Goal: Information Seeking & Learning: Understand process/instructions

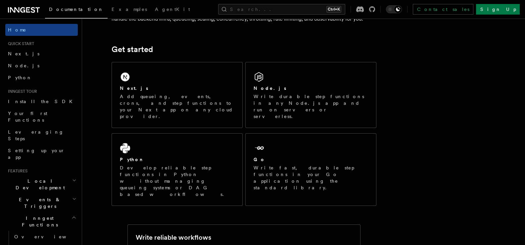
scroll to position [66, 0]
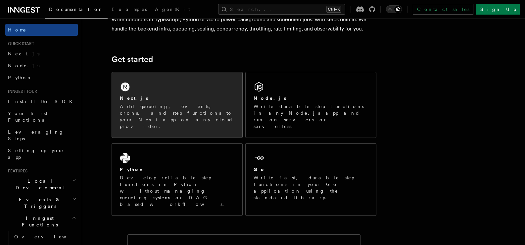
click at [184, 95] on div "Next.js" at bounding box center [177, 98] width 115 height 7
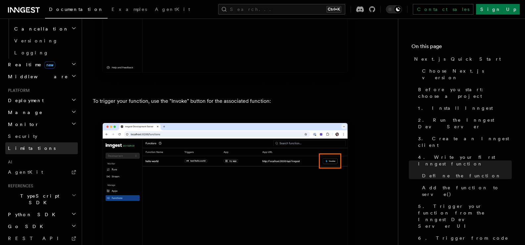
scroll to position [284, 0]
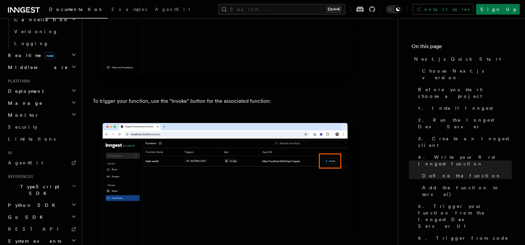
click at [41, 183] on span "TypeScript SDK" at bounding box center [38, 189] width 66 height 13
click at [37, 202] on span "Introduction" at bounding box center [38, 204] width 48 height 5
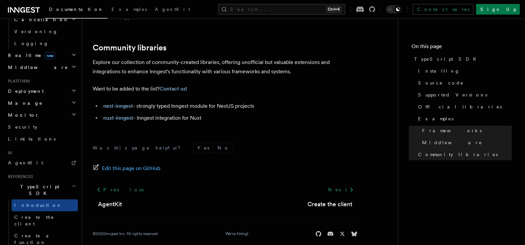
scroll to position [478, 0]
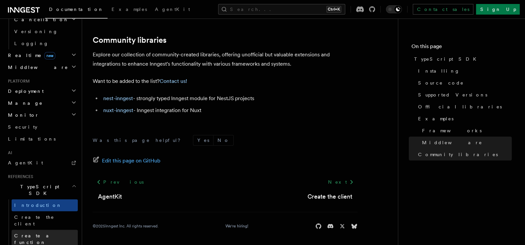
click at [41, 229] on link "Create a function" at bounding box center [45, 238] width 66 height 19
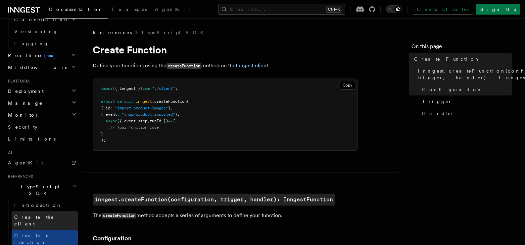
click at [45, 214] on span "Create the client" at bounding box center [34, 220] width 40 height 12
